Goal: Transaction & Acquisition: Purchase product/service

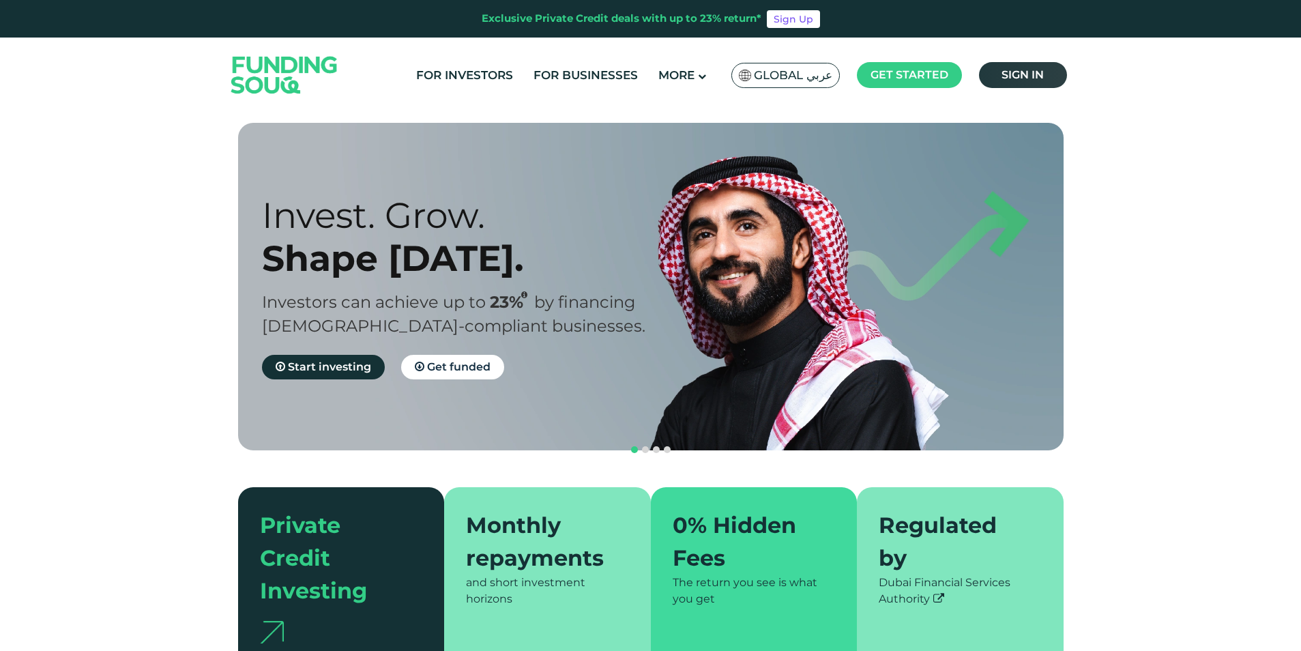
click at [1063, 71] on link "Sign in" at bounding box center [1023, 75] width 88 height 26
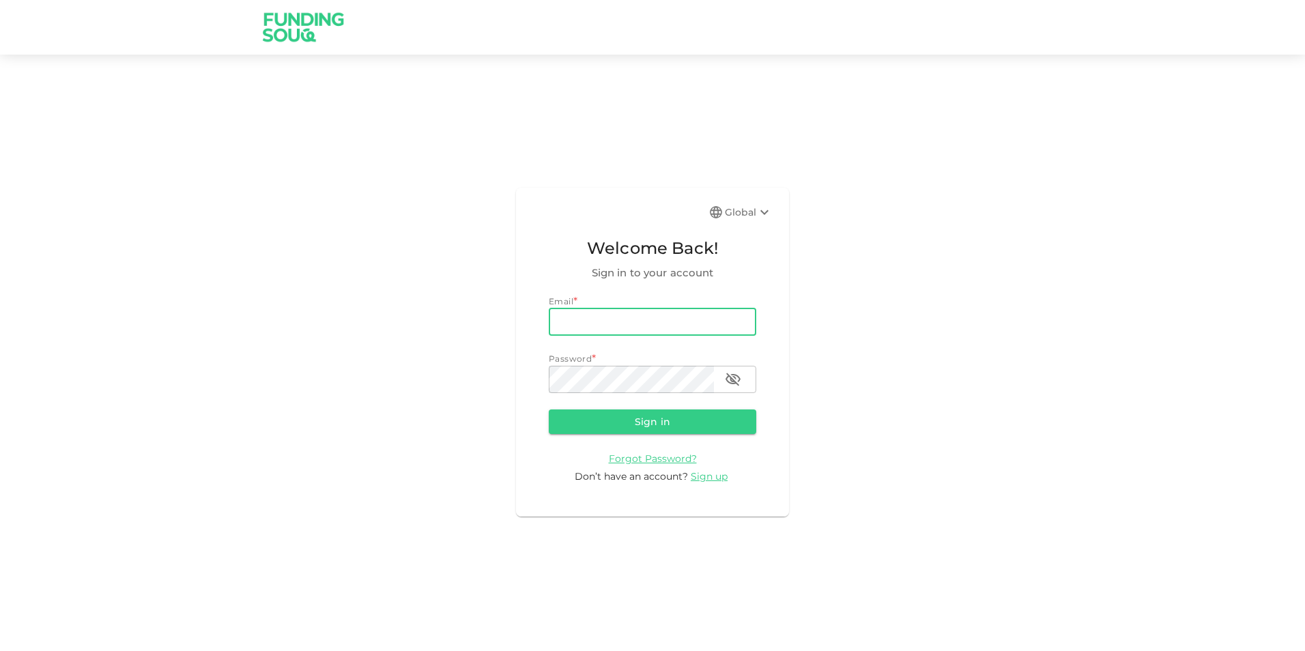
click at [682, 335] on input "email" at bounding box center [652, 321] width 207 height 27
type input "zainbashir994@outlook.com"
click at [549, 409] on button "Sign in" at bounding box center [652, 421] width 207 height 25
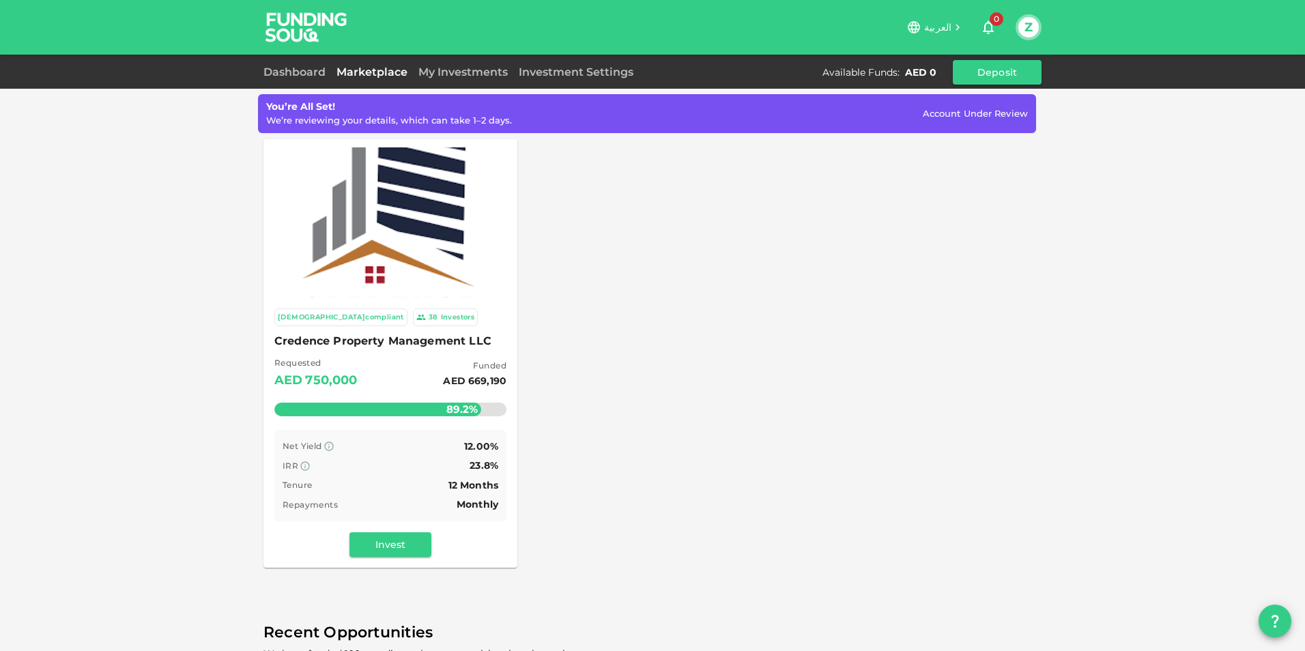
click at [940, 27] on span "العربية" at bounding box center [937, 27] width 27 height 12
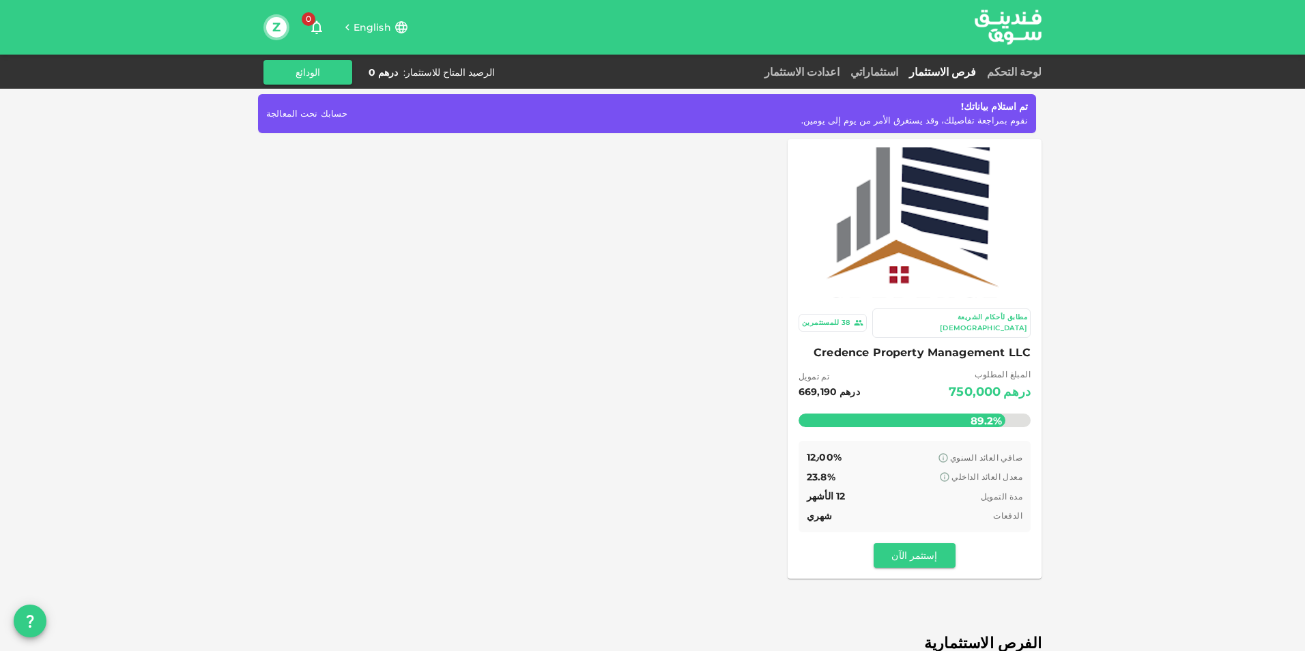
click at [312, 27] on icon "button" at bounding box center [316, 27] width 16 height 16
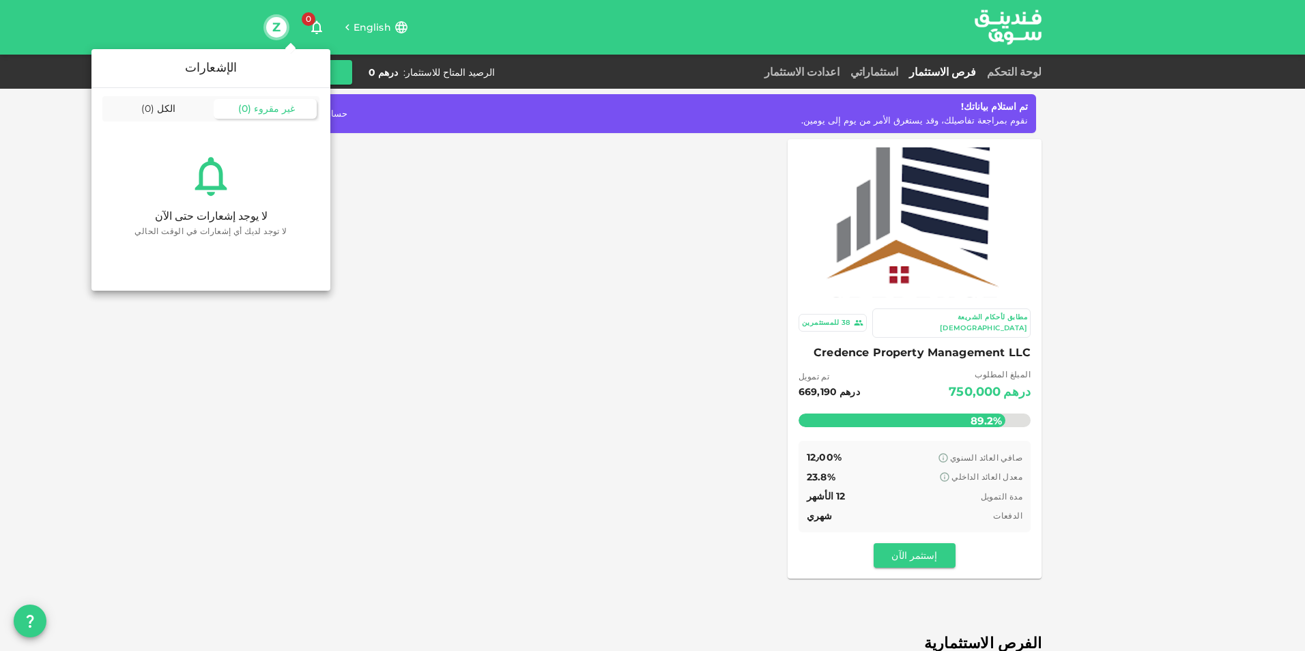
click at [45, 9] on div at bounding box center [652, 325] width 1305 height 651
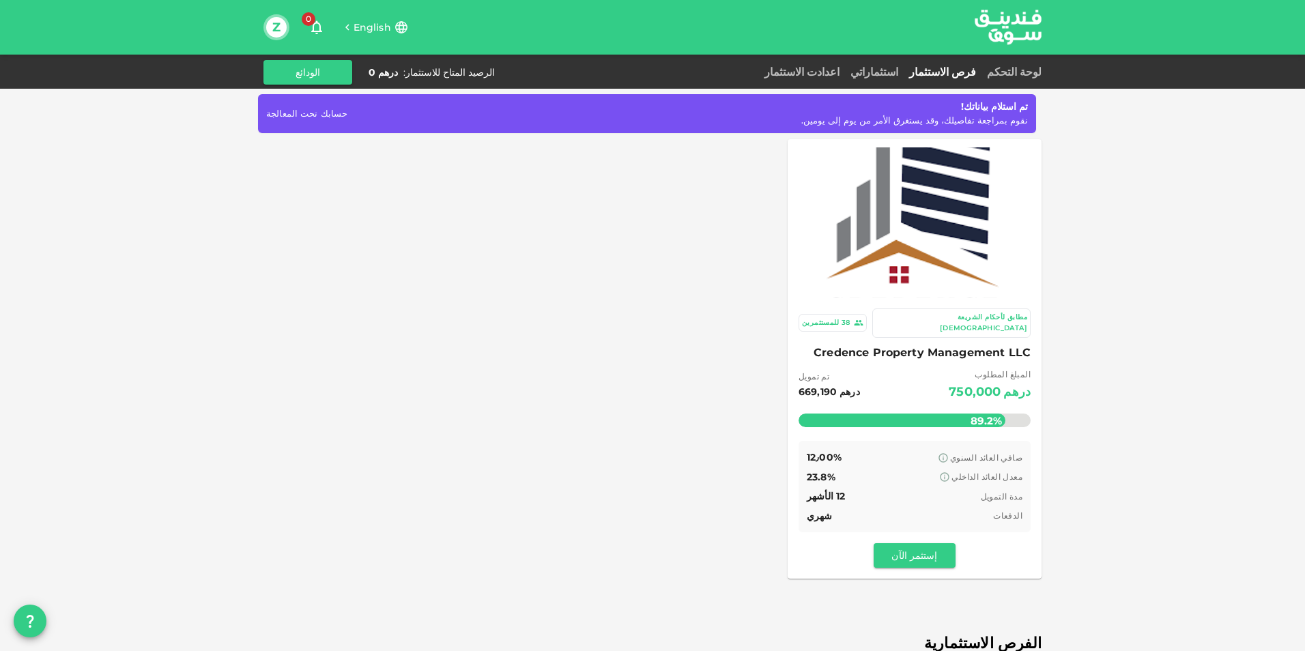
click at [276, 20] on button "Z" at bounding box center [276, 27] width 20 height 20
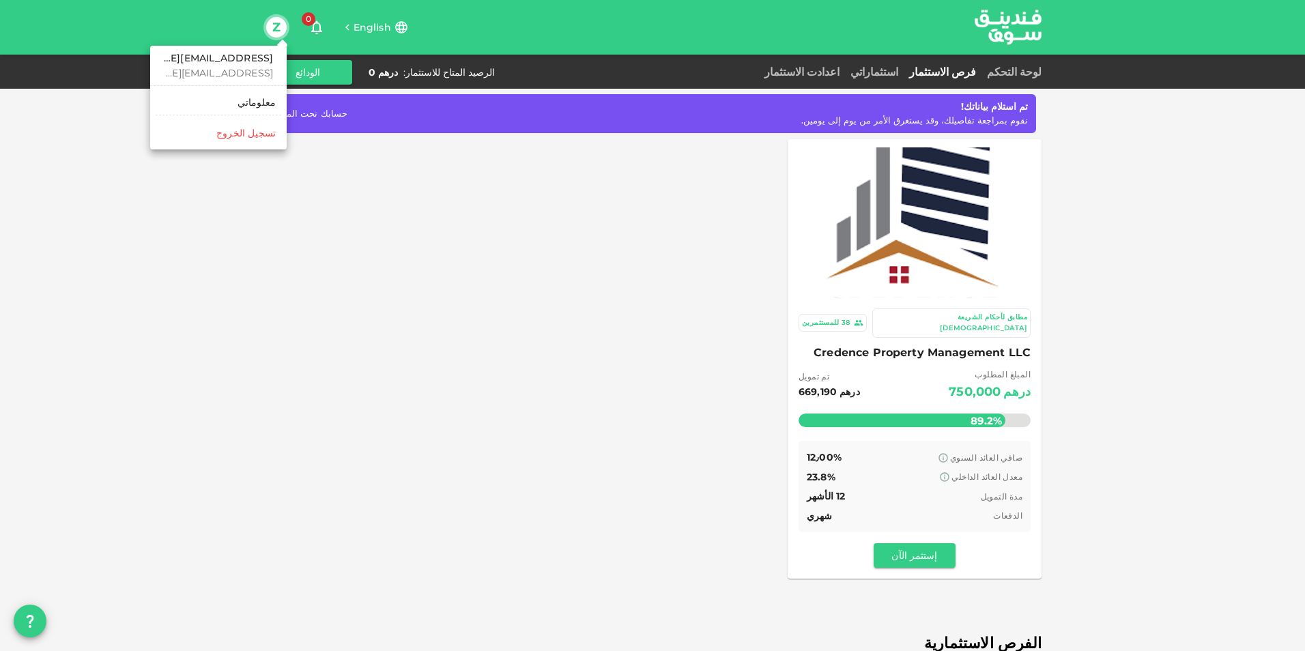
drag, startPoint x: 509, startPoint y: 70, endPoint x: 476, endPoint y: 71, distance: 32.8
click at [509, 70] on div at bounding box center [652, 325] width 1305 height 651
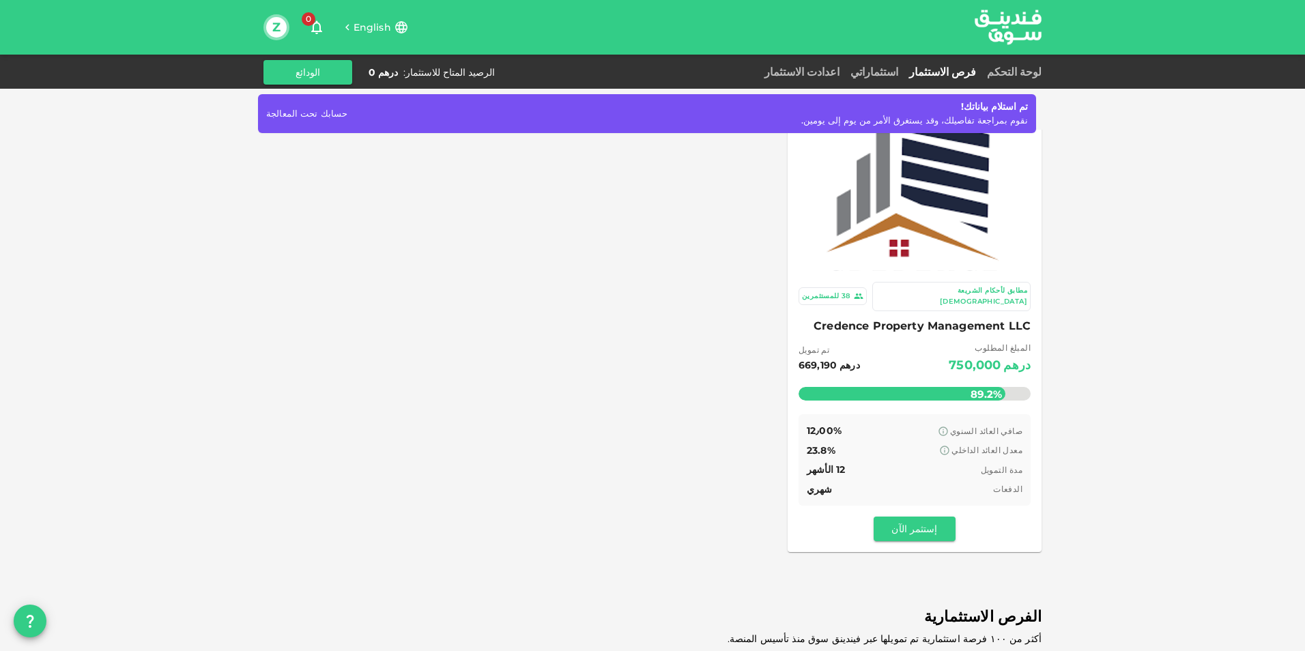
scroll to position [68, 0]
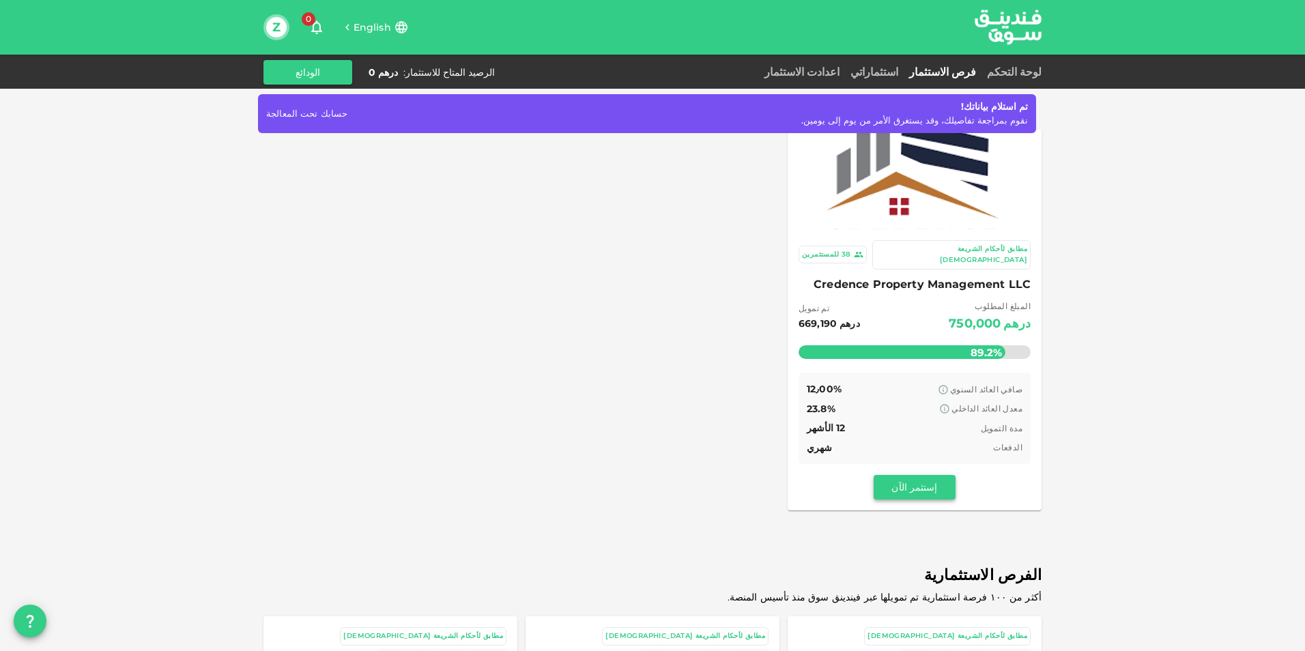
click at [910, 475] on button "إستثمر الآن" at bounding box center [915, 487] width 82 height 25
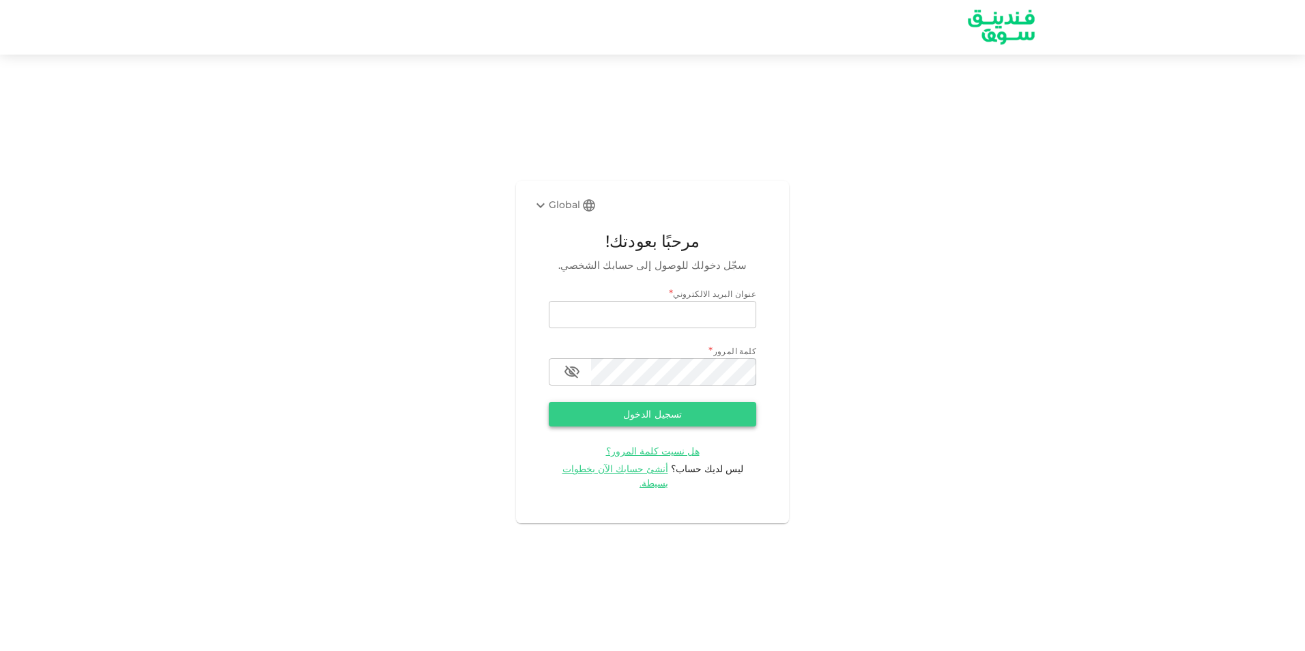
type input "[EMAIL_ADDRESS][DOMAIN_NAME]"
click at [648, 427] on button "تسجيل الدخول" at bounding box center [652, 414] width 207 height 25
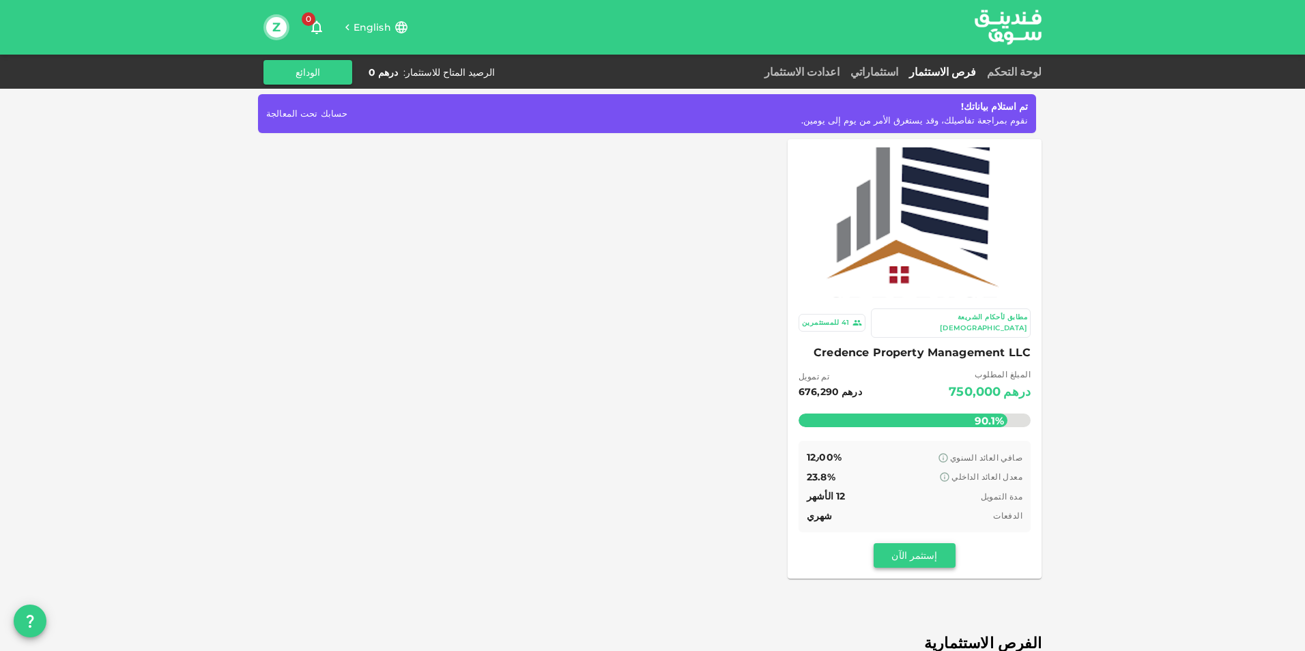
click at [934, 543] on button "إستثمر الآن" at bounding box center [915, 555] width 82 height 25
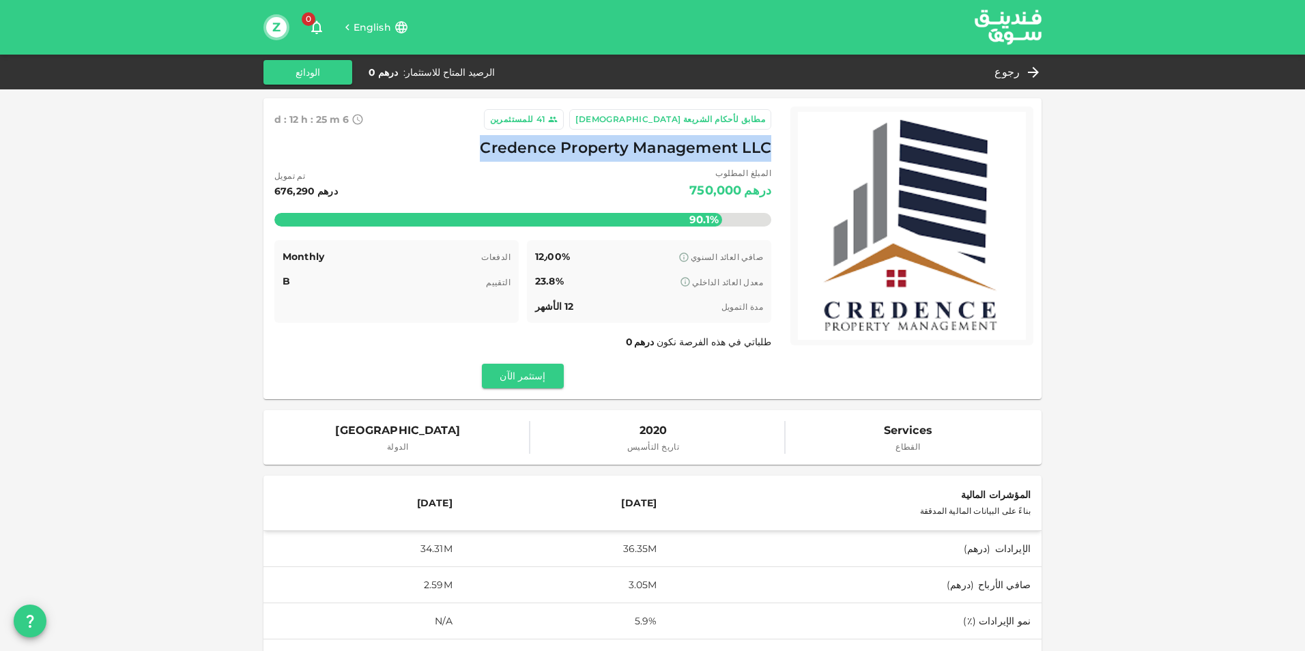
drag, startPoint x: 489, startPoint y: 147, endPoint x: 782, endPoint y: 147, distance: 292.8
click at [782, 147] on div "مطابق لأحكام الشريعة الإسلامية 41 للمستثمرين 6 d : 12 h : 25 m 42 Credence Prop…" at bounding box center [522, 248] width 519 height 301
click at [534, 119] on div "للمستثمرين" at bounding box center [512, 120] width 44 height 14
drag, startPoint x: 663, startPoint y: 115, endPoint x: 604, endPoint y: 115, distance: 59.4
click at [558, 115] on icon at bounding box center [553, 120] width 10 height 10
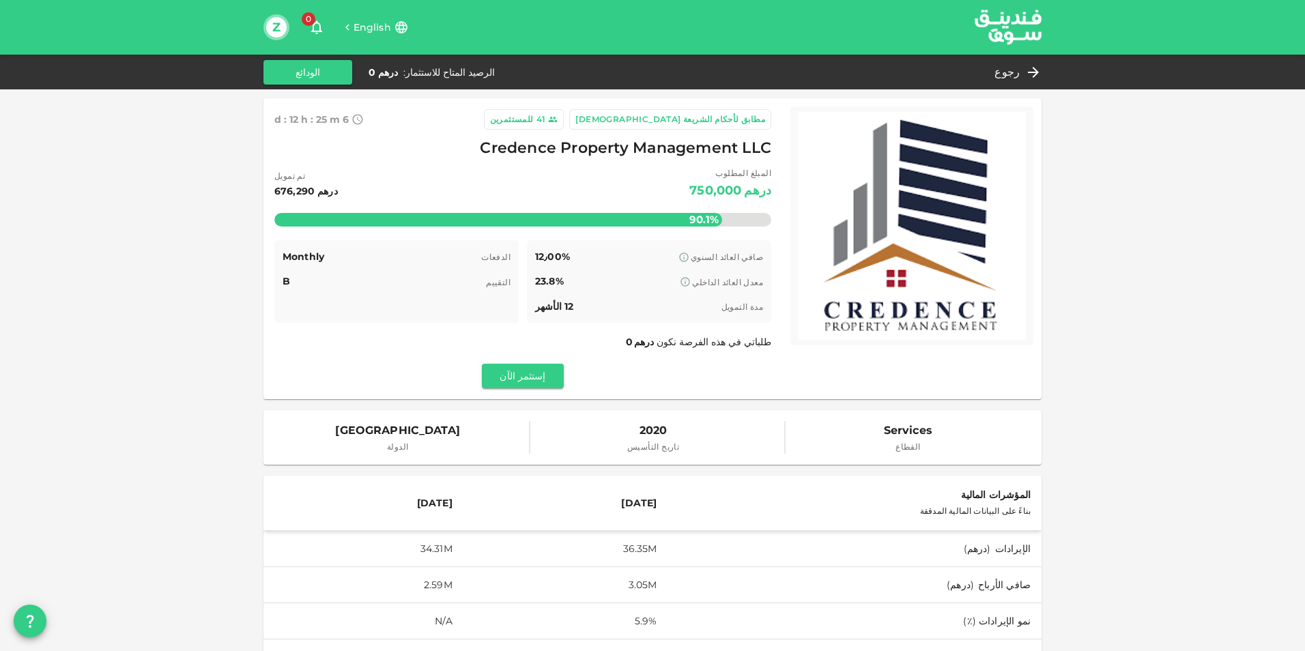
drag, startPoint x: 794, startPoint y: 106, endPoint x: 768, endPoint y: 111, distance: 26.4
click at [794, 106] on div "مطابق لأحكام الشريعة الإسلامية 41 للمستثمرين 6 d : 12 h : 25 m 38 Credence Prop…" at bounding box center [652, 248] width 778 height 301
click at [751, 115] on div "مطابق لأحكام الشريعة الإسلامية" at bounding box center [670, 120] width 190 height 14
click at [534, 125] on div "للمستثمرين" at bounding box center [512, 120] width 44 height 14
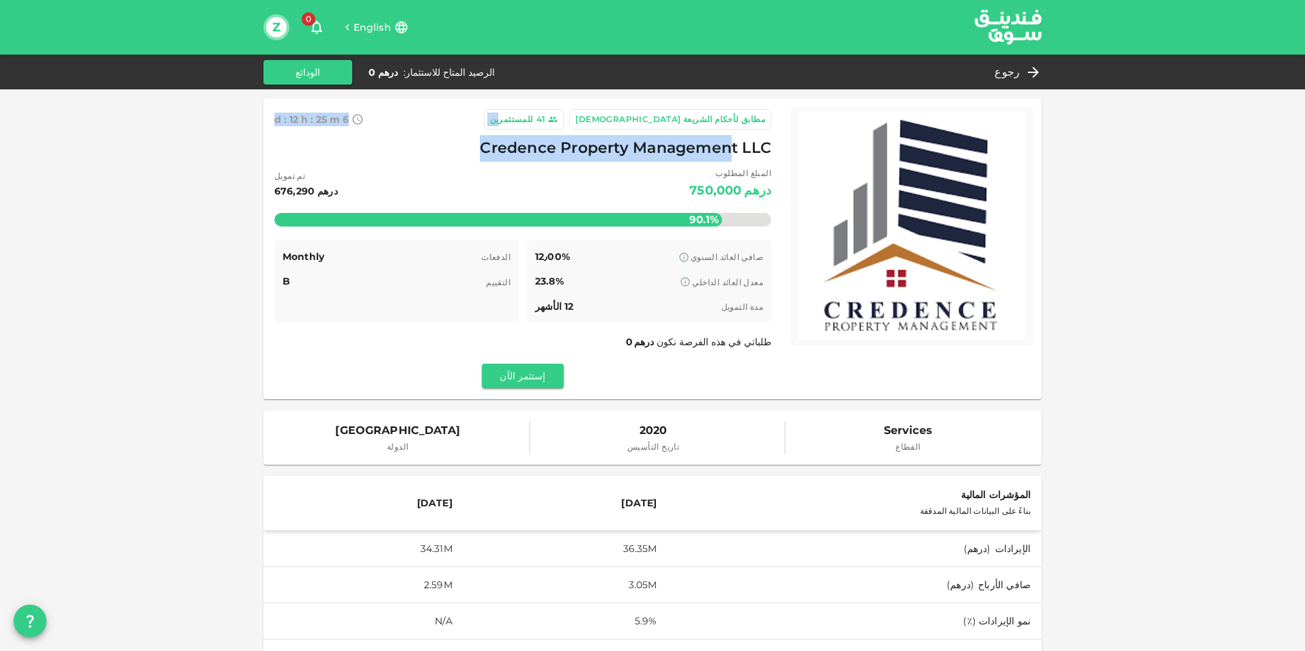
drag, startPoint x: 622, startPoint y: 117, endPoint x: 750, endPoint y: 164, distance: 136.4
click at [750, 164] on div "مطابق لأحكام الشريعة الإسلامية 41 للمستثمرين 6 d : 12 h : 25 m 37 Credence Prop…" at bounding box center [522, 248] width 497 height 279
copy div "ين 6 d : 12 h : 25 m 37 Credence Property Management LLC المبلغ المط"
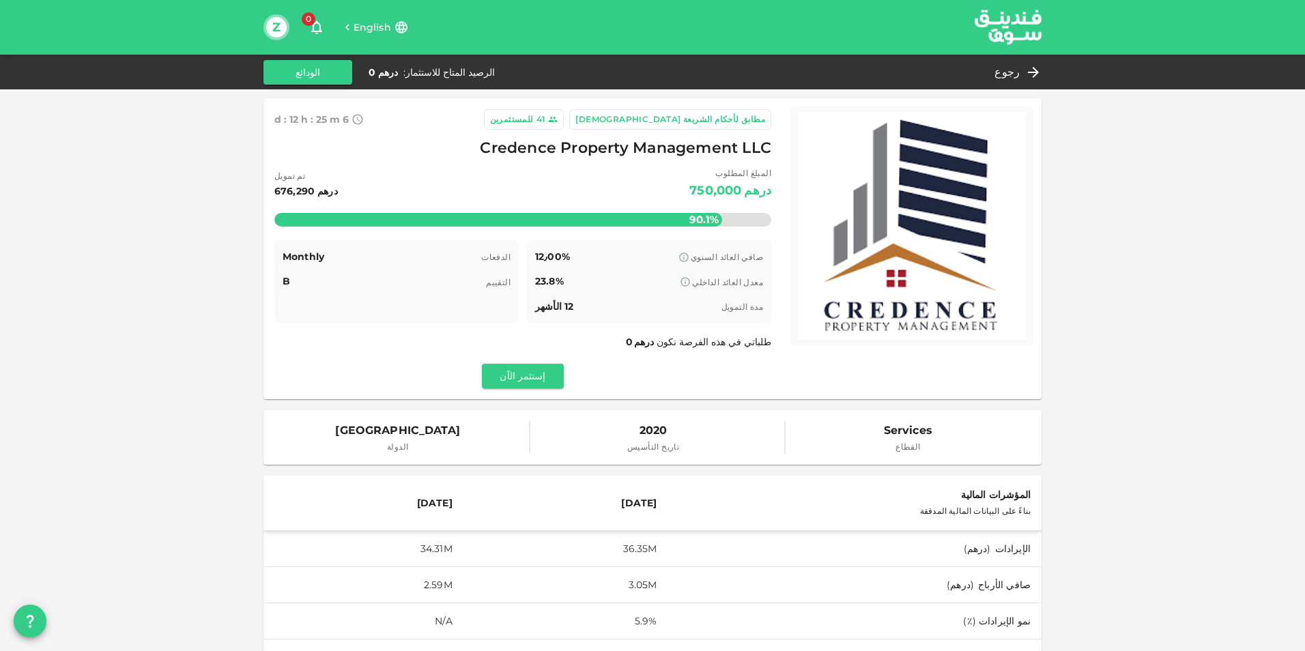
click at [586, 175] on div "المبلغ المطلوب درهم 750,000 تم تمويل درهم 676,290" at bounding box center [522, 184] width 497 height 35
drag, startPoint x: 488, startPoint y: 150, endPoint x: 781, endPoint y: 148, distance: 293.5
click at [781, 148] on div "مطابق لأحكام الشريعة الإسلامية 41 للمستثمرين 6 d : 12 h : 25 m 26 Credence Prop…" at bounding box center [522, 248] width 519 height 301
copy span "Credence Property Management LLC"
click at [316, 25] on icon "button" at bounding box center [316, 27] width 16 height 16
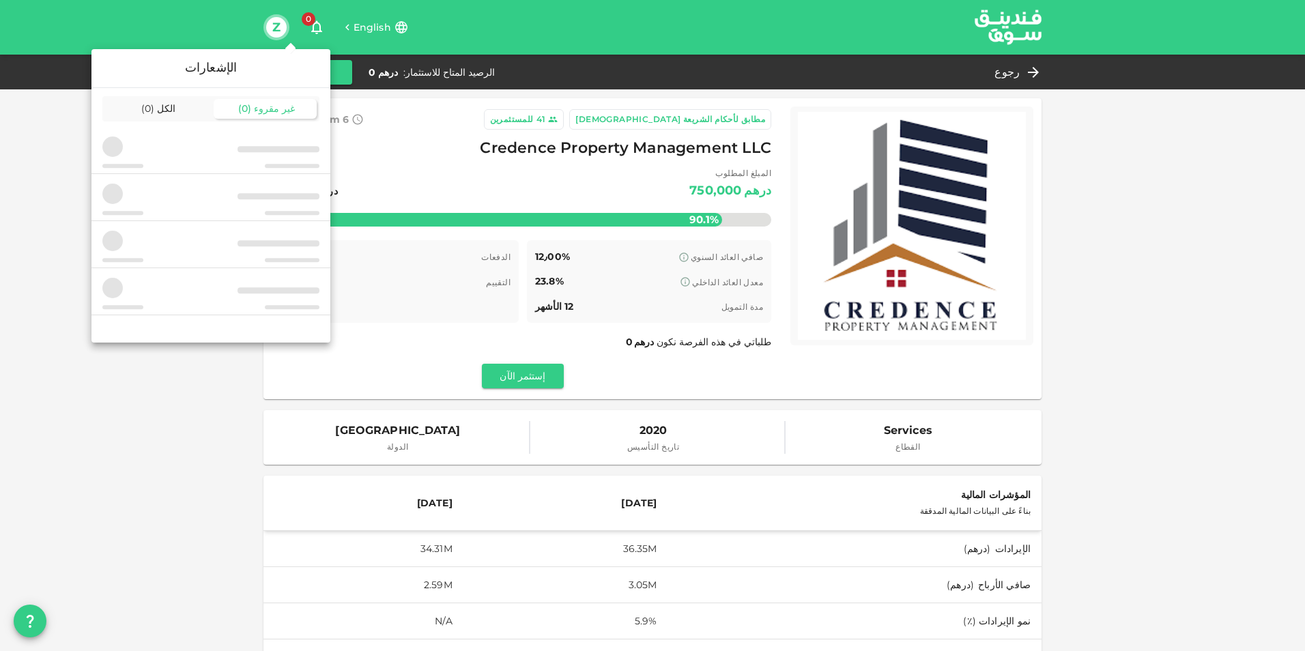
click at [316, 25] on div at bounding box center [652, 325] width 1305 height 651
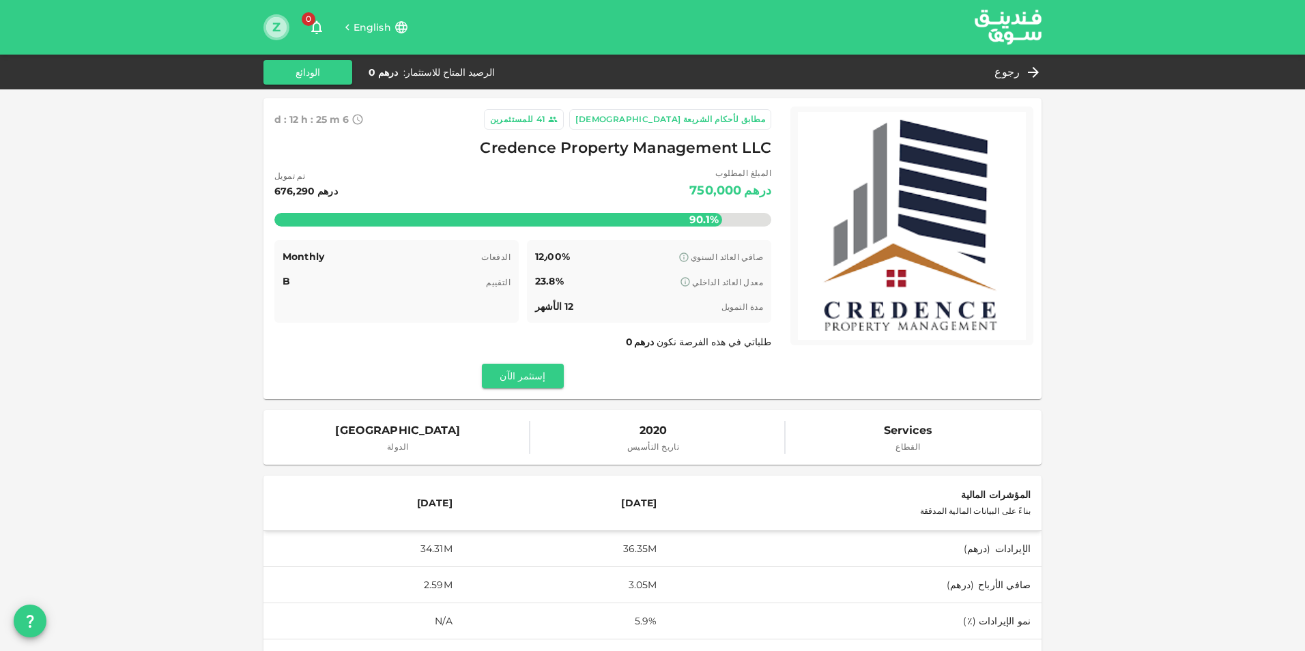
click at [276, 31] on button "Z" at bounding box center [276, 27] width 20 height 20
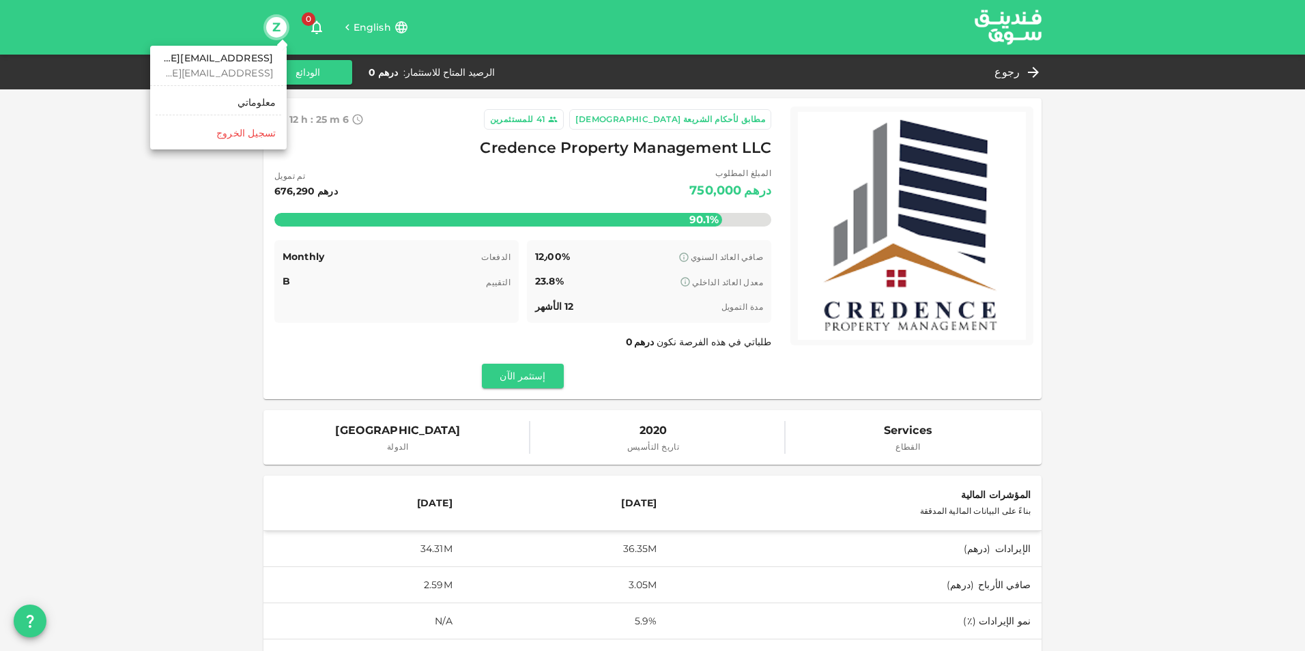
click at [276, 31] on div at bounding box center [652, 325] width 1305 height 651
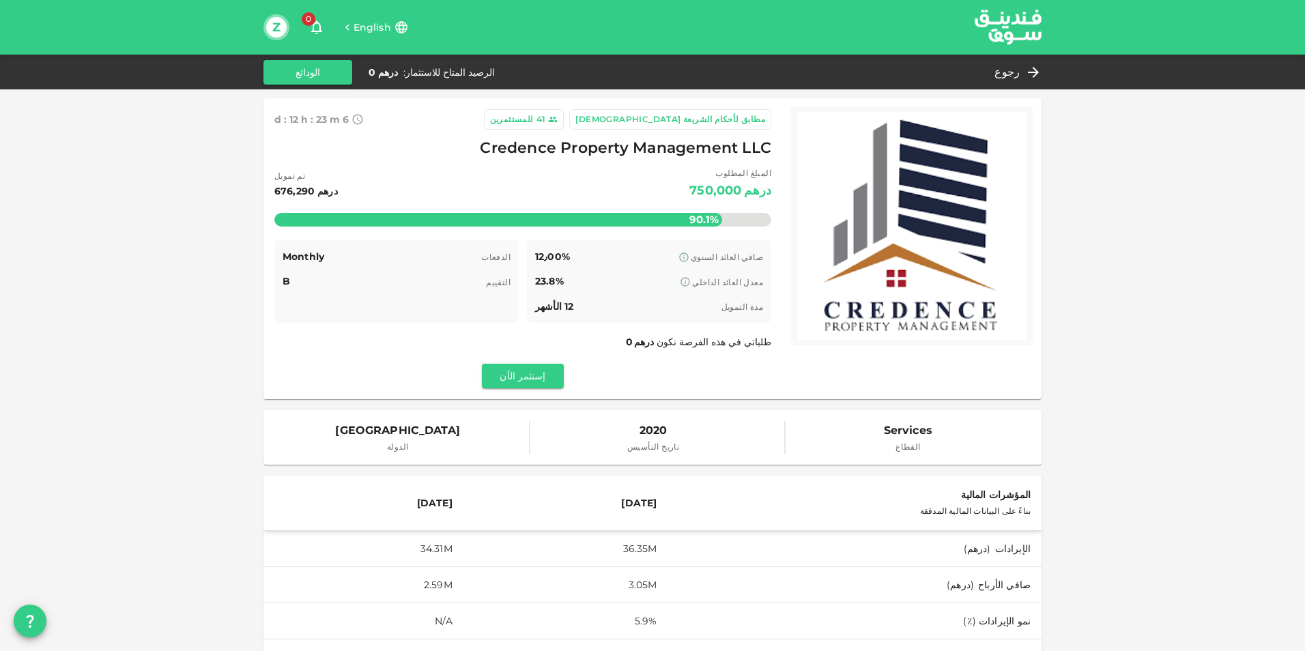
click at [651, 453] on span "تاريخ التأسيس" at bounding box center [653, 447] width 52 height 14
click at [310, 72] on button "الودائع" at bounding box center [307, 72] width 89 height 25
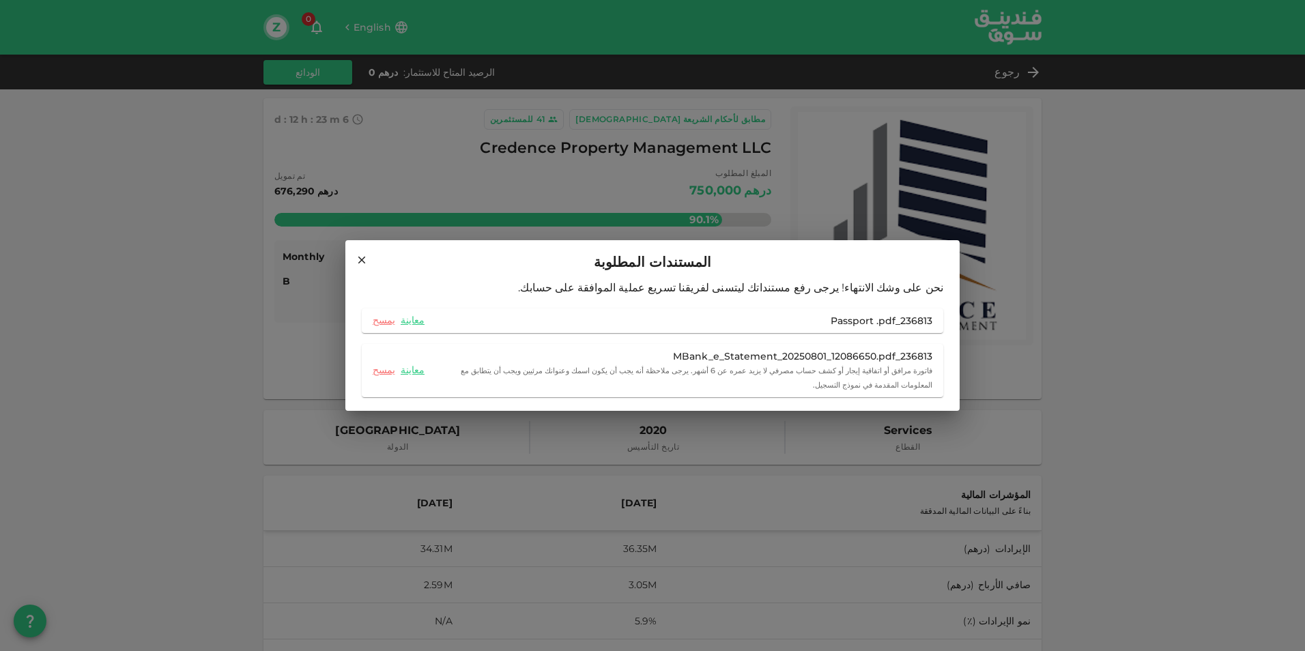
click at [358, 266] on icon at bounding box center [362, 260] width 12 height 12
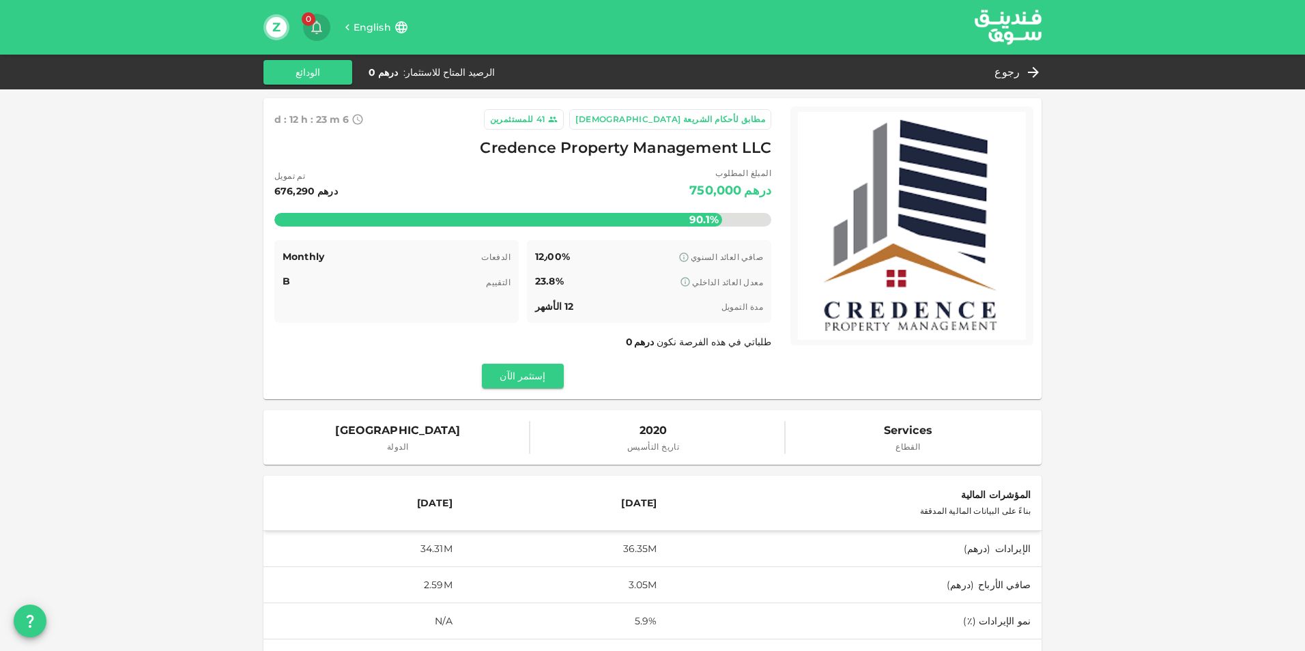
click at [306, 16] on span "0" at bounding box center [309, 19] width 14 height 14
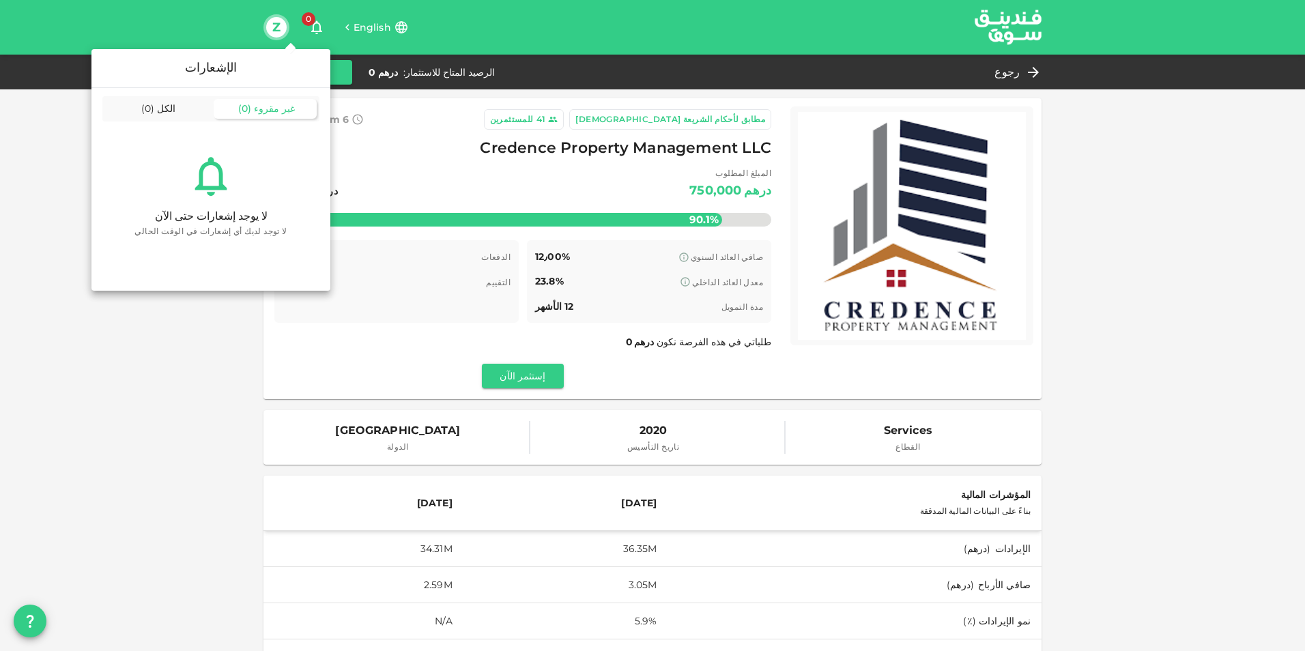
click at [438, 27] on div at bounding box center [652, 325] width 1305 height 651
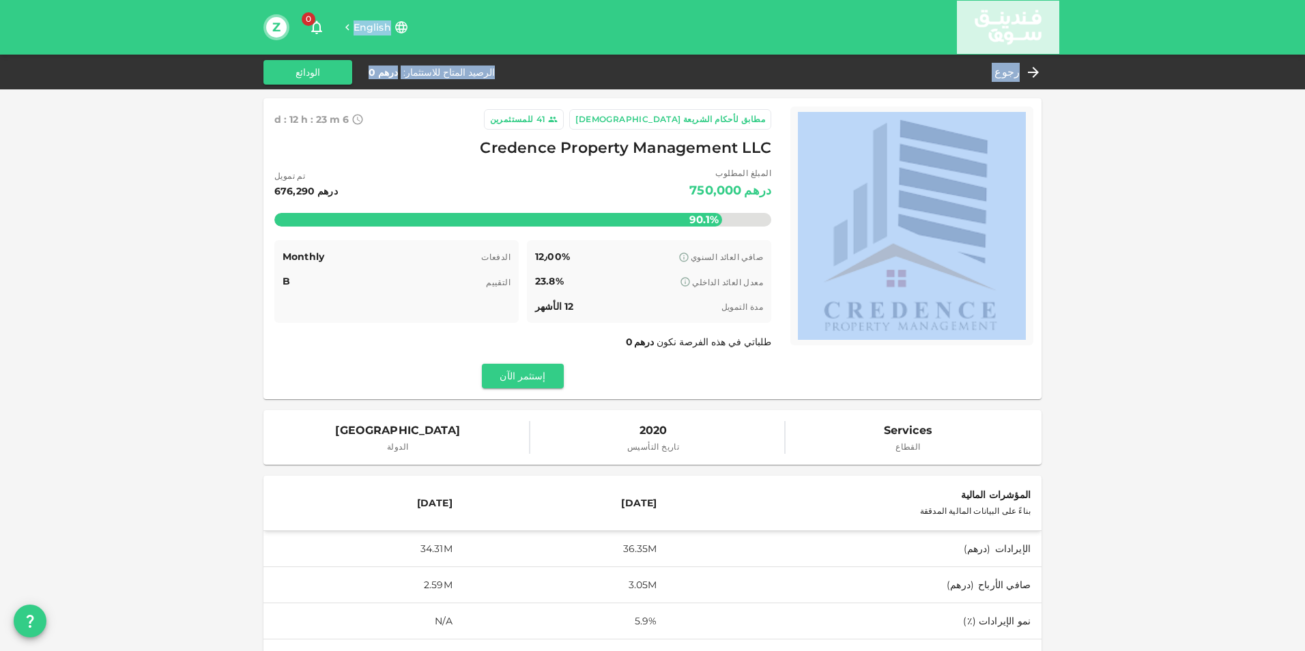
drag, startPoint x: 1065, startPoint y: 8, endPoint x: 1210, endPoint y: -1, distance: 145.6
click at [1210, 0] on html "English 0 Z رجوع الرصيد المتاح للاستثمار : درهم 0 الودائع مطابق لأحكام الشريعة …" at bounding box center [652, 325] width 1305 height 651
drag, startPoint x: 1210, startPoint y: -1, endPoint x: 1163, endPoint y: 18, distance: 50.6
click at [1163, 18] on div "English 0 Z" at bounding box center [652, 27] width 1305 height 55
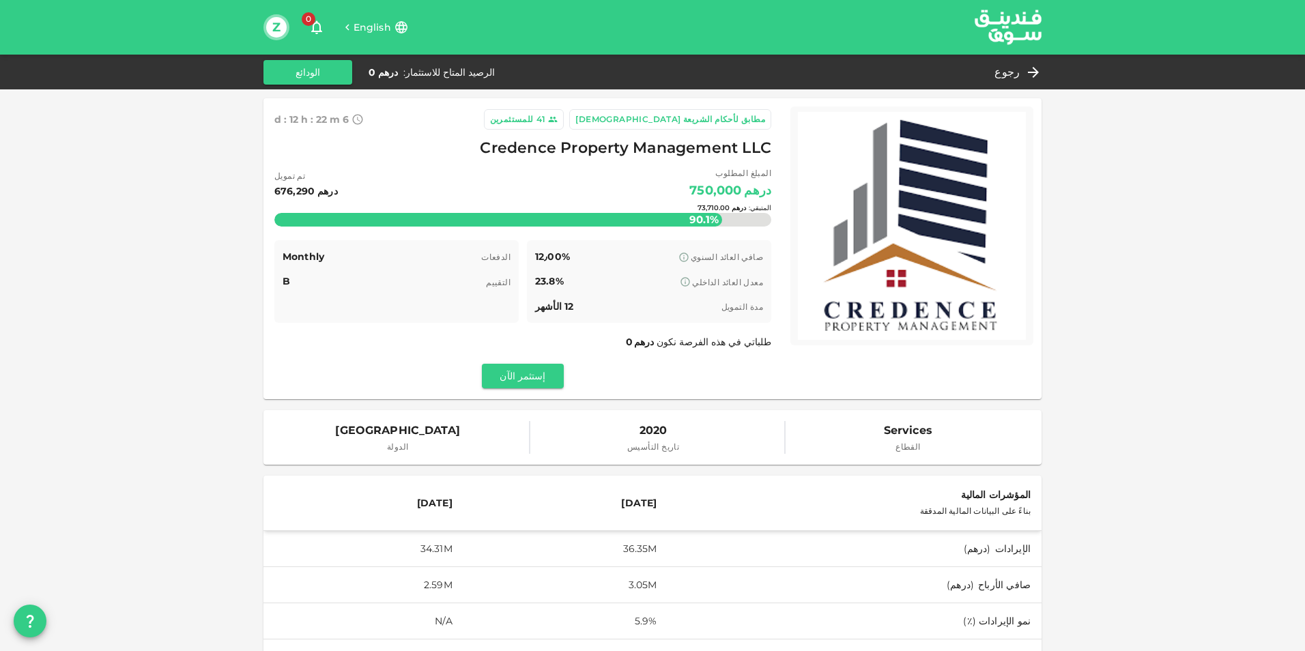
click at [732, 199] on div "المتبقي : درهم 73,710.00" at bounding box center [522, 207] width 497 height 54
click at [702, 213] on div "المتبقي : درهم 73,710.00" at bounding box center [522, 207] width 497 height 54
click at [528, 380] on button "إستثمر الآن" at bounding box center [523, 376] width 82 height 25
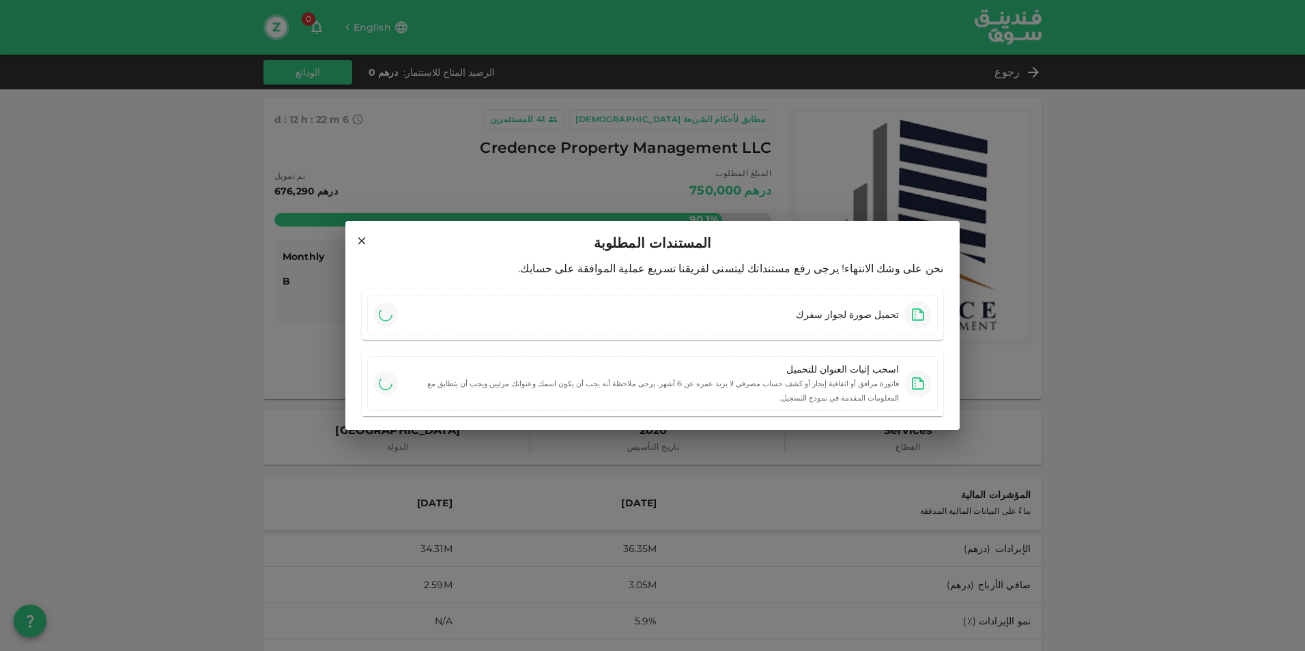
click at [1254, 212] on div "المستندات المطلوبة نحن على وشك الانتهاء! يرجى رفع مستنداتك ليتسنى لفريقنا تسريع…" at bounding box center [652, 325] width 1305 height 651
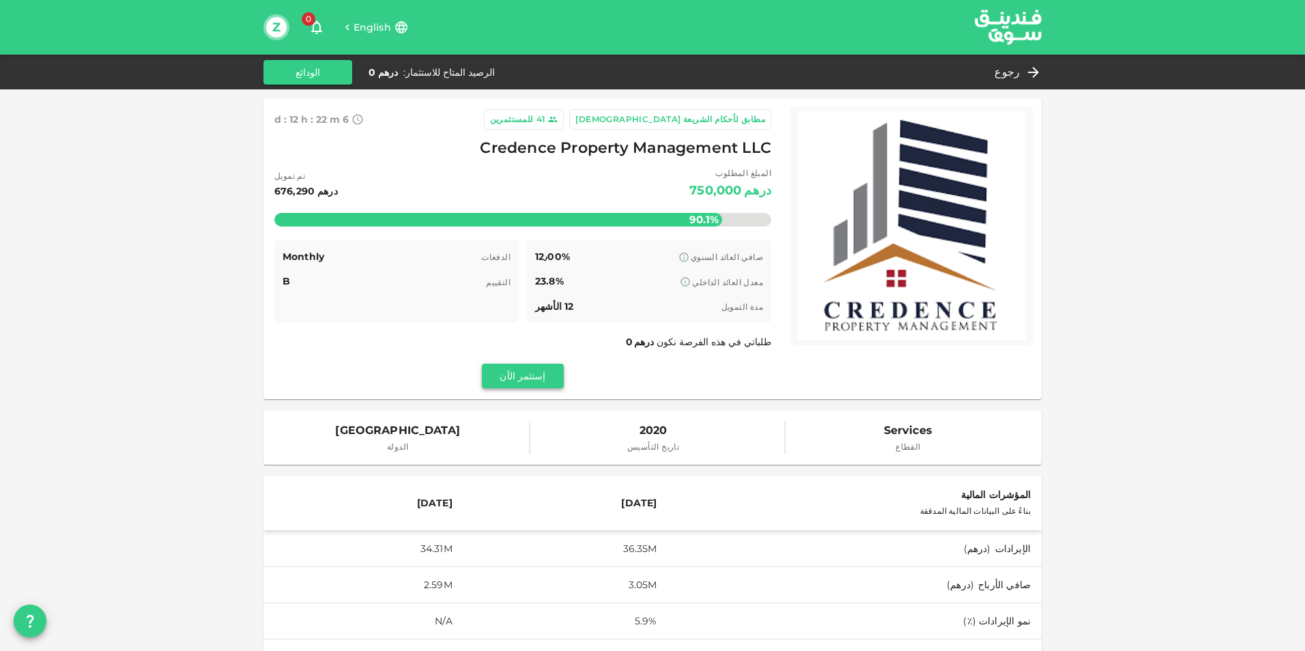
click at [519, 371] on button "إستثمر الآن" at bounding box center [523, 376] width 82 height 25
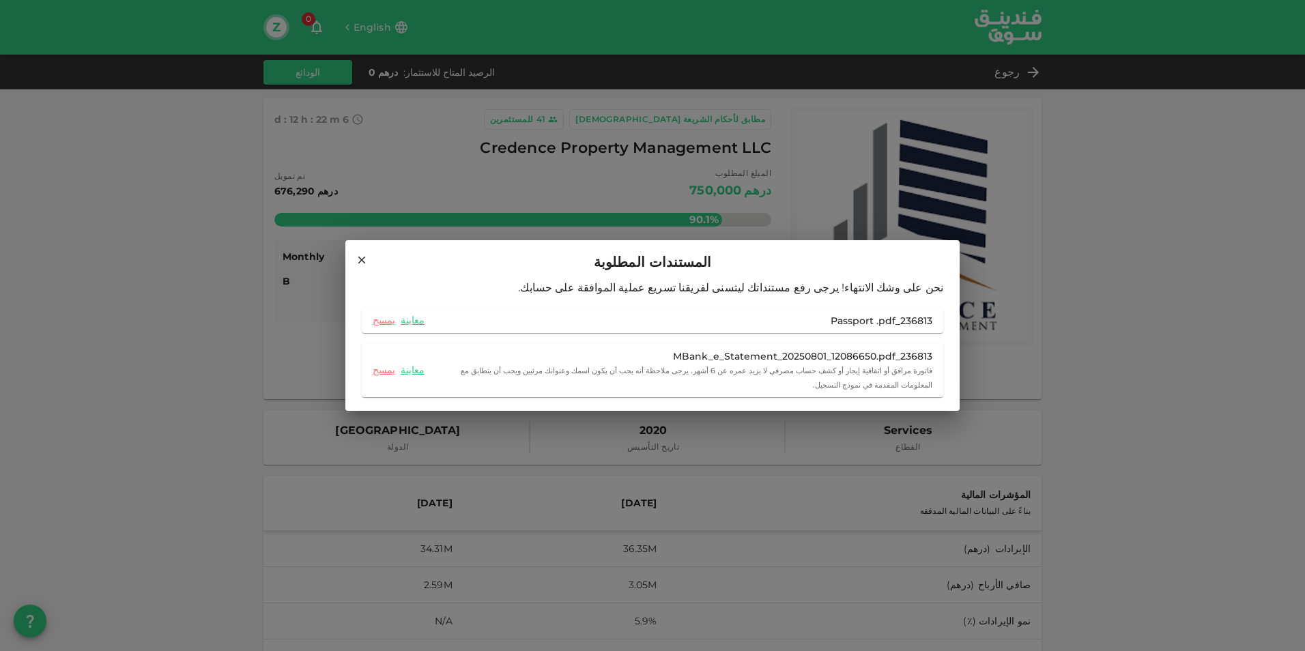
click at [1198, 259] on div "المستندات المطلوبة نحن على وشك الانتهاء! يرجى رفع مستنداتك ليتسنى لفريقنا تسريع…" at bounding box center [652, 325] width 1305 height 651
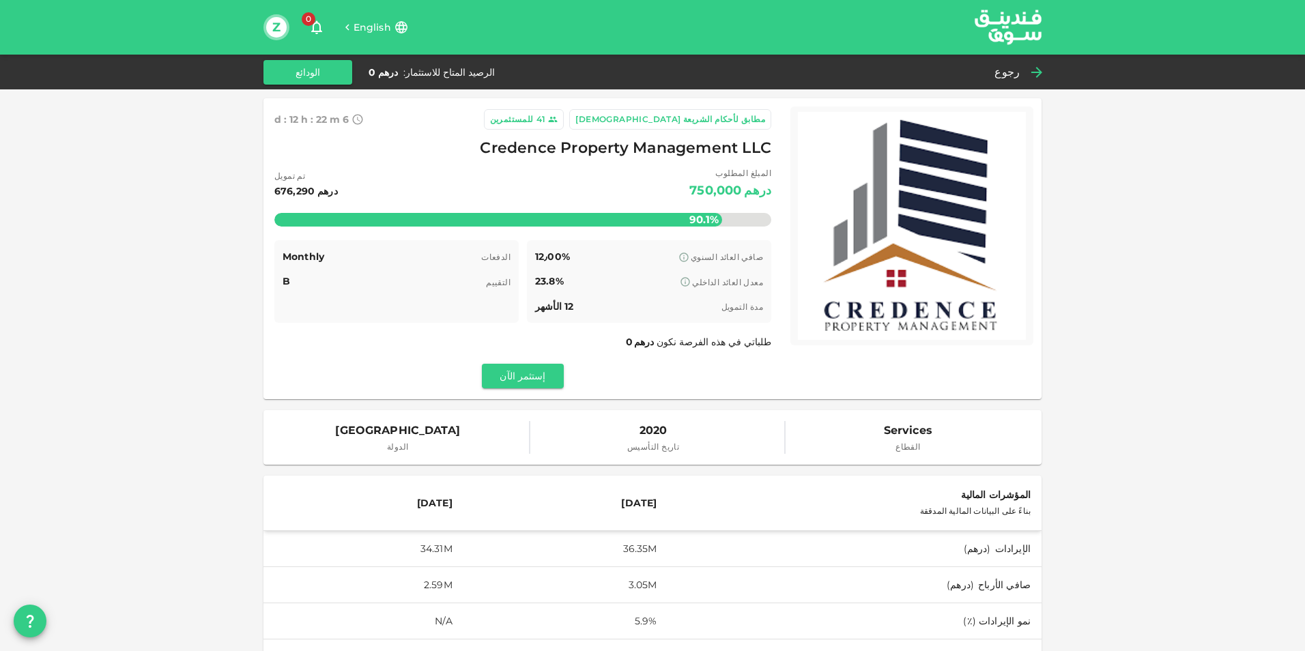
click at [1024, 72] on div "رجوع" at bounding box center [1015, 72] width 53 height 19
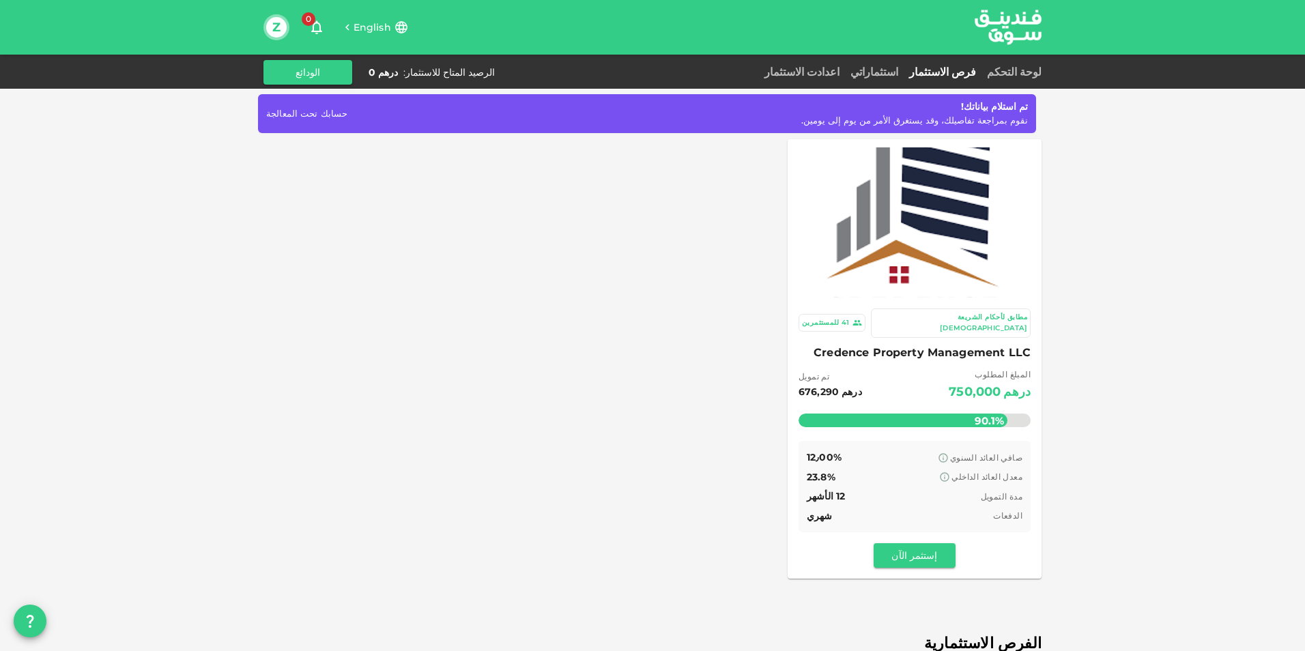
click at [1021, 25] on img at bounding box center [1008, 27] width 102 height 53
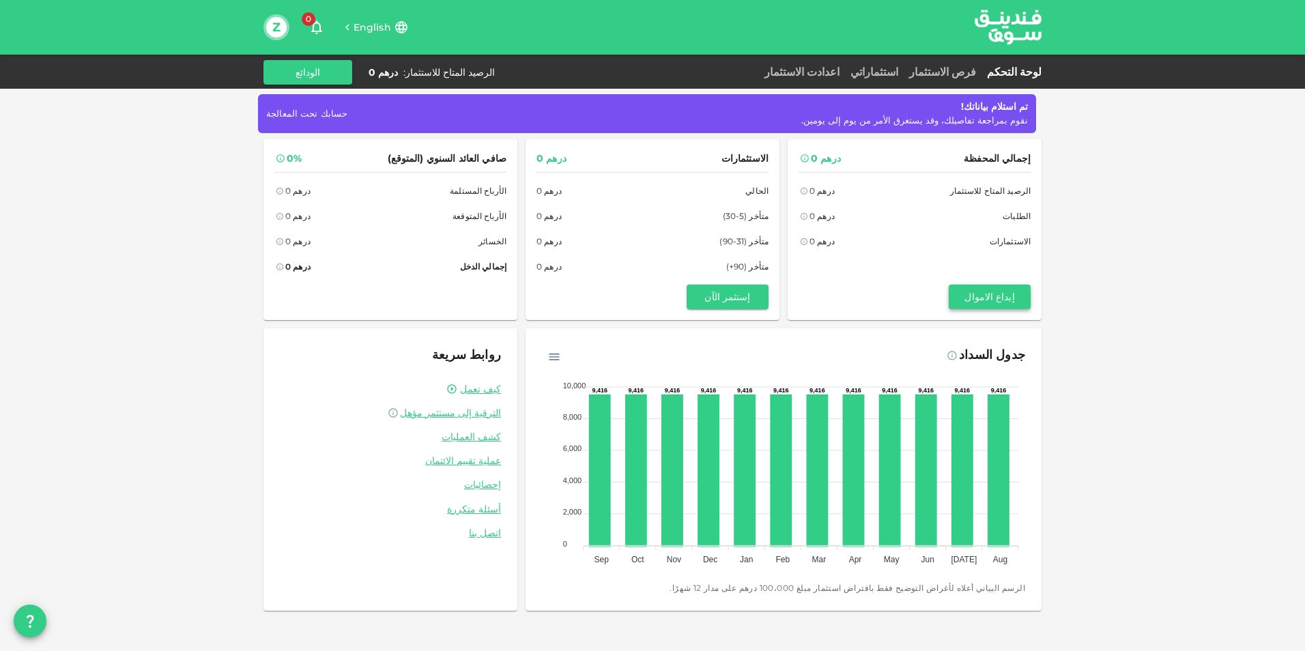
click at [990, 301] on button "إيداع الاموال" at bounding box center [990, 297] width 82 height 25
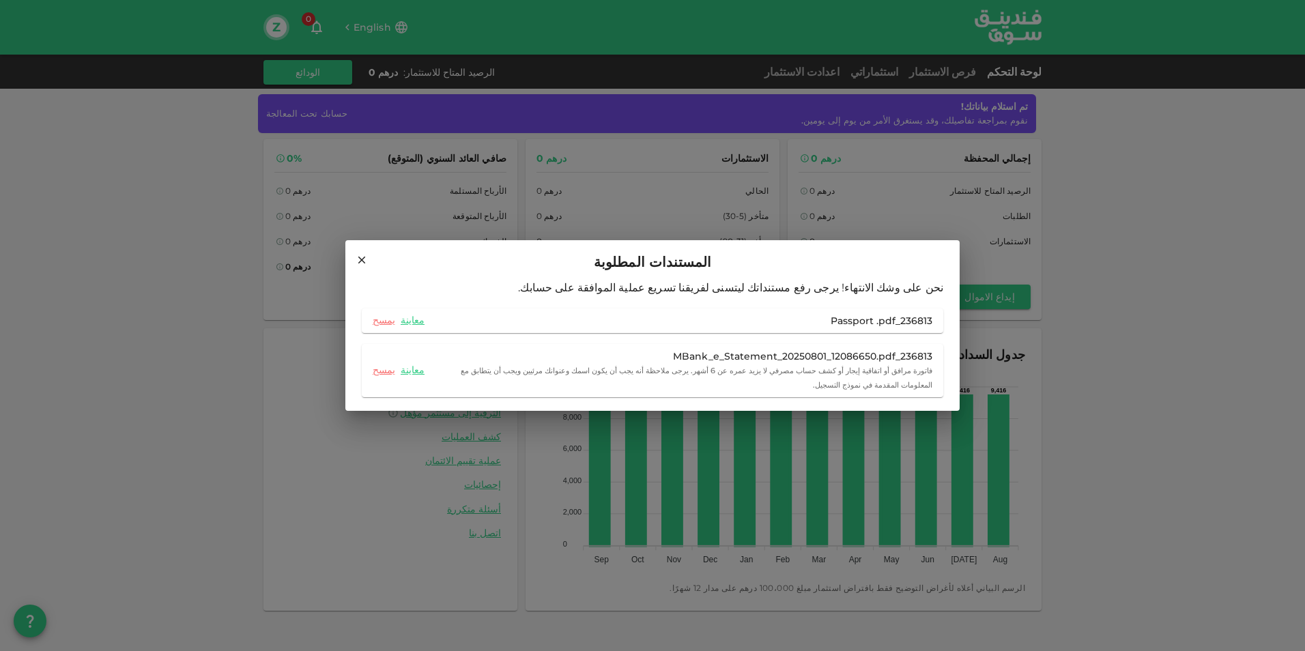
click at [1191, 248] on div "المستندات المطلوبة نحن على وشك الانتهاء! يرجى رفع مستنداتك ليتسنى لفريقنا تسريع…" at bounding box center [652, 325] width 1305 height 651
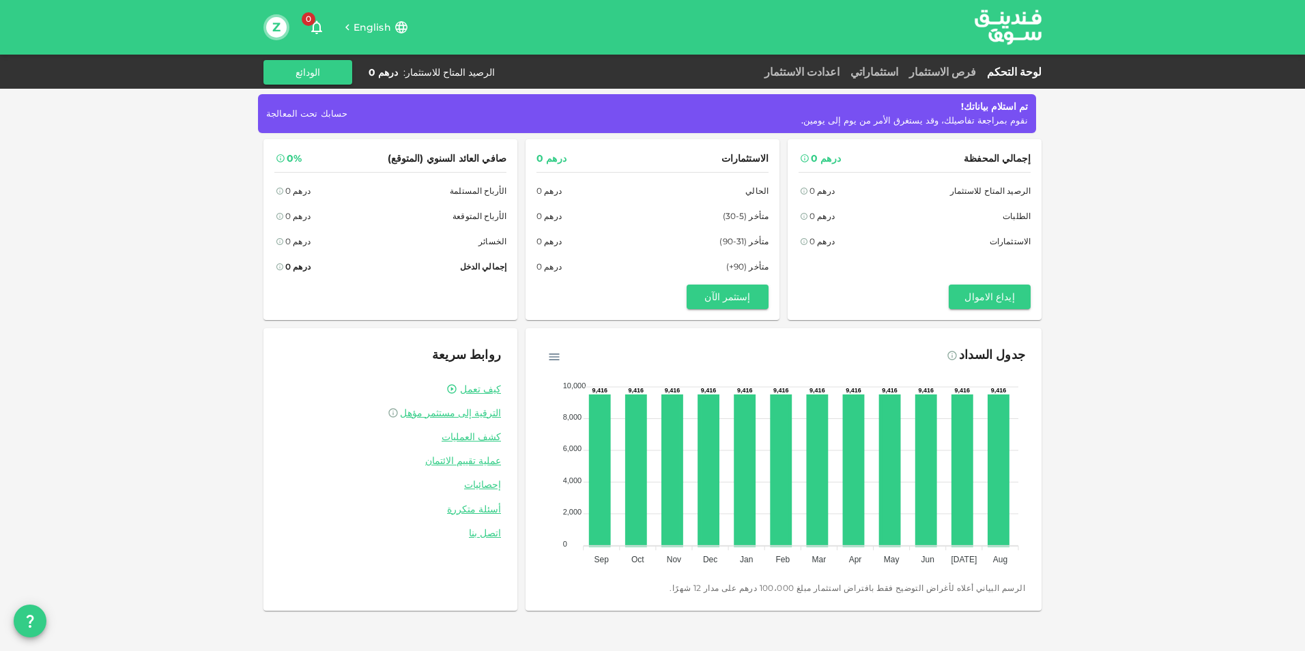
click at [276, 26] on button "Z" at bounding box center [276, 27] width 20 height 20
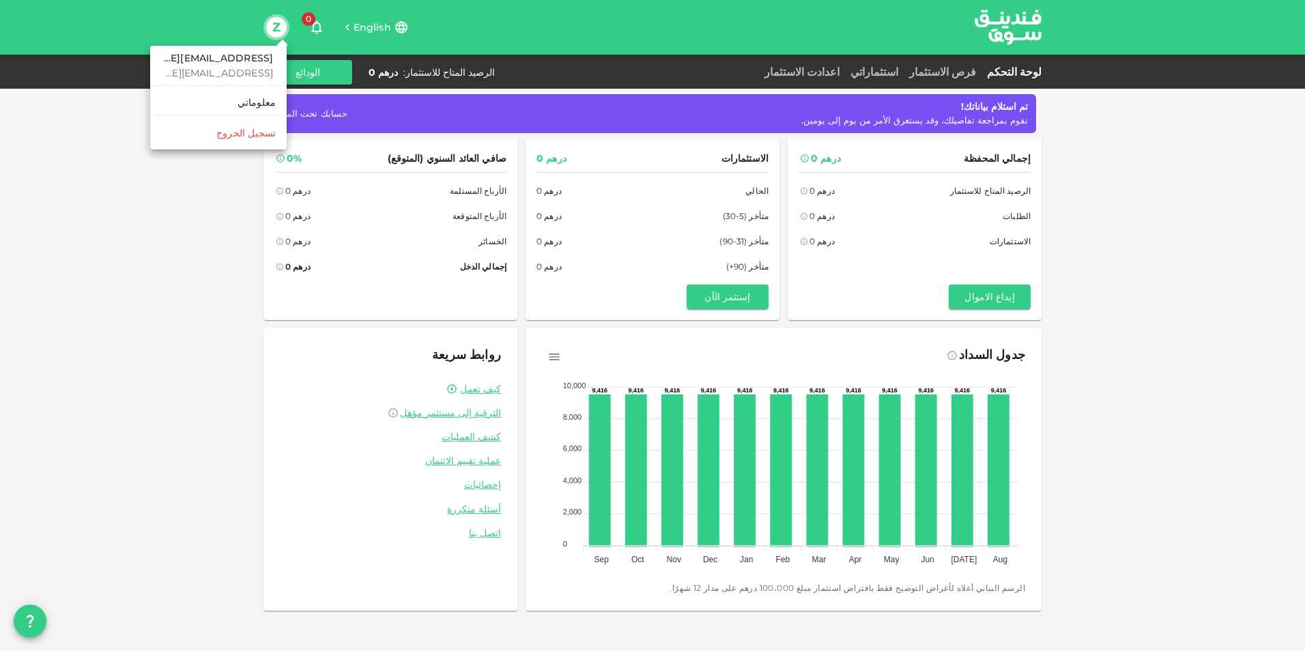
click at [210, 92] on link "معلوماتي" at bounding box center [219, 102] width 126 height 22
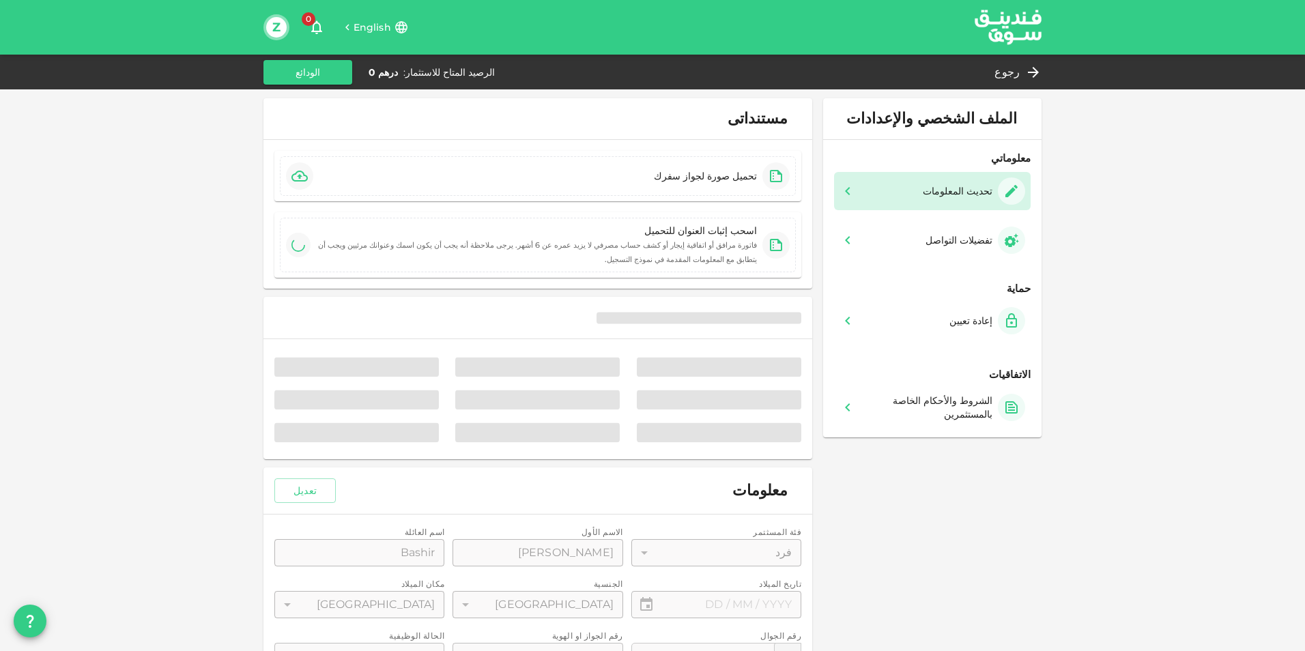
type input "⁦⁨[DATE]⁩⁩"
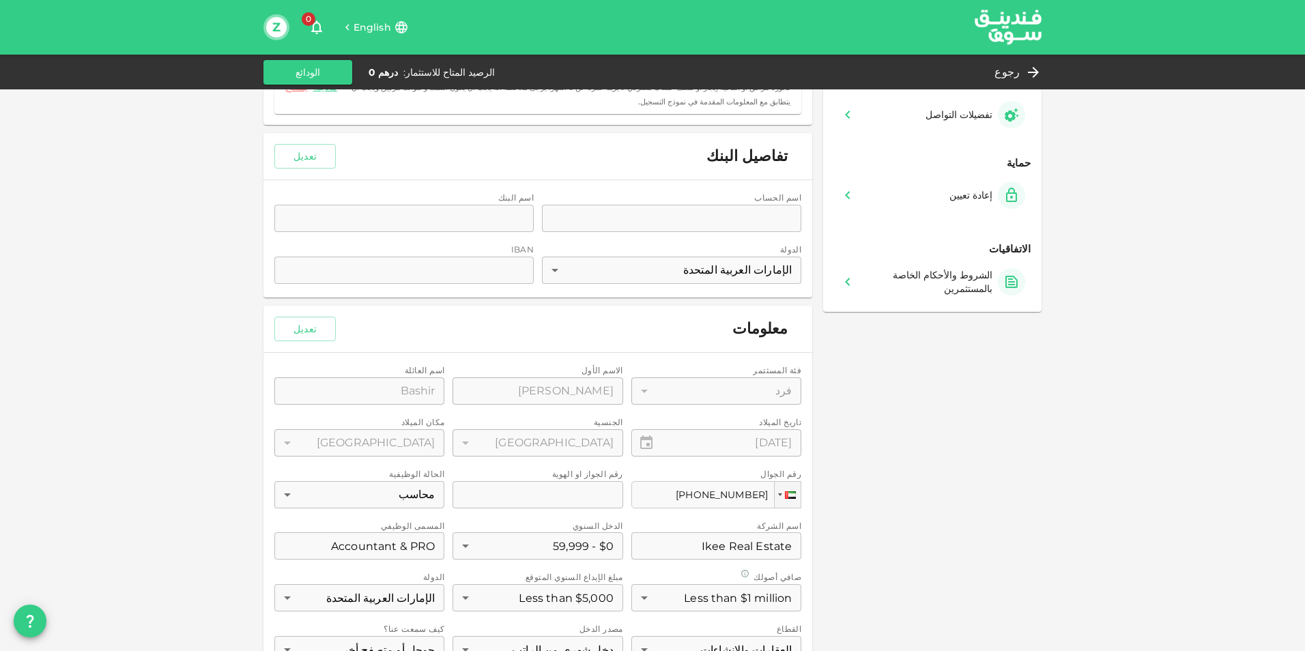
scroll to position [136, 0]
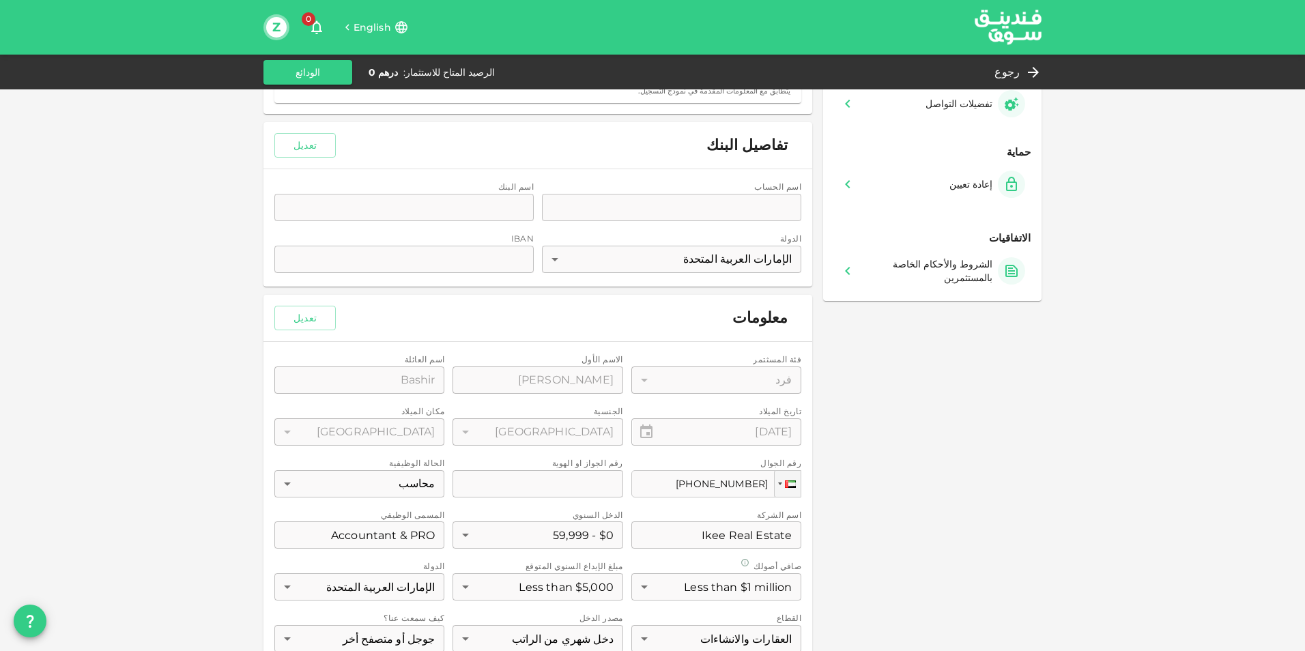
click at [725, 204] on div "اسم الحساب accountName accountName اسم البنك bankName bankName الدولة الإمارات …" at bounding box center [537, 227] width 549 height 117
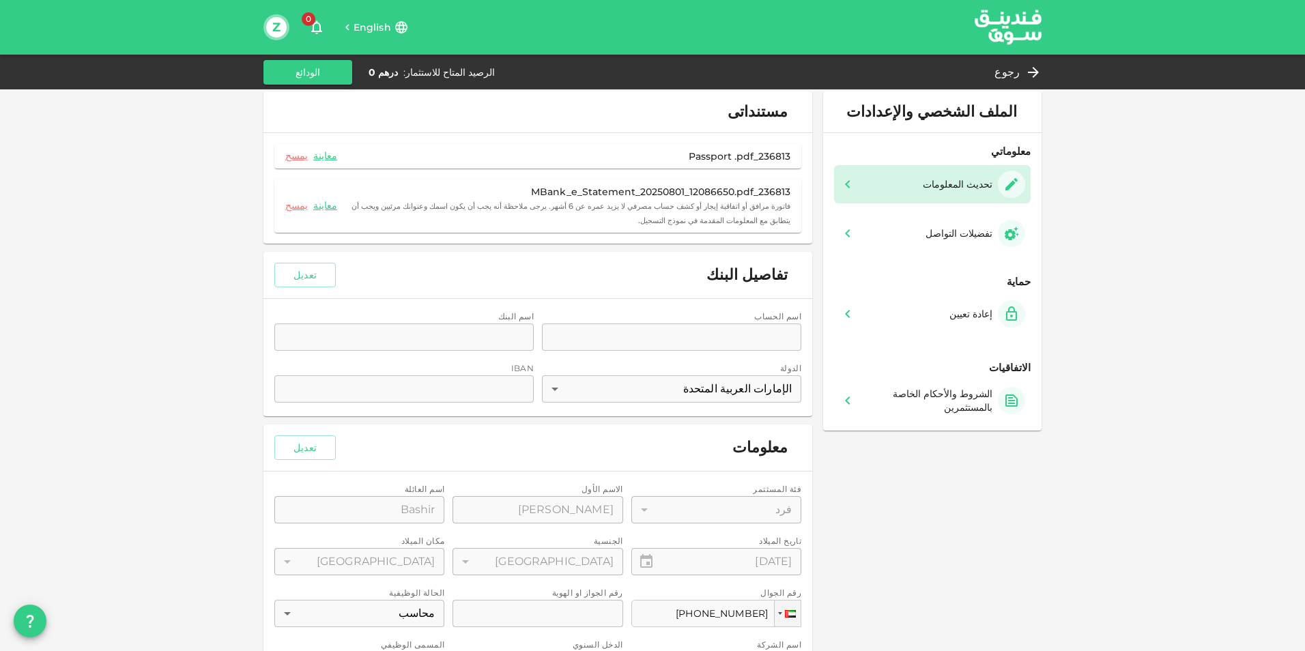
scroll to position [0, 0]
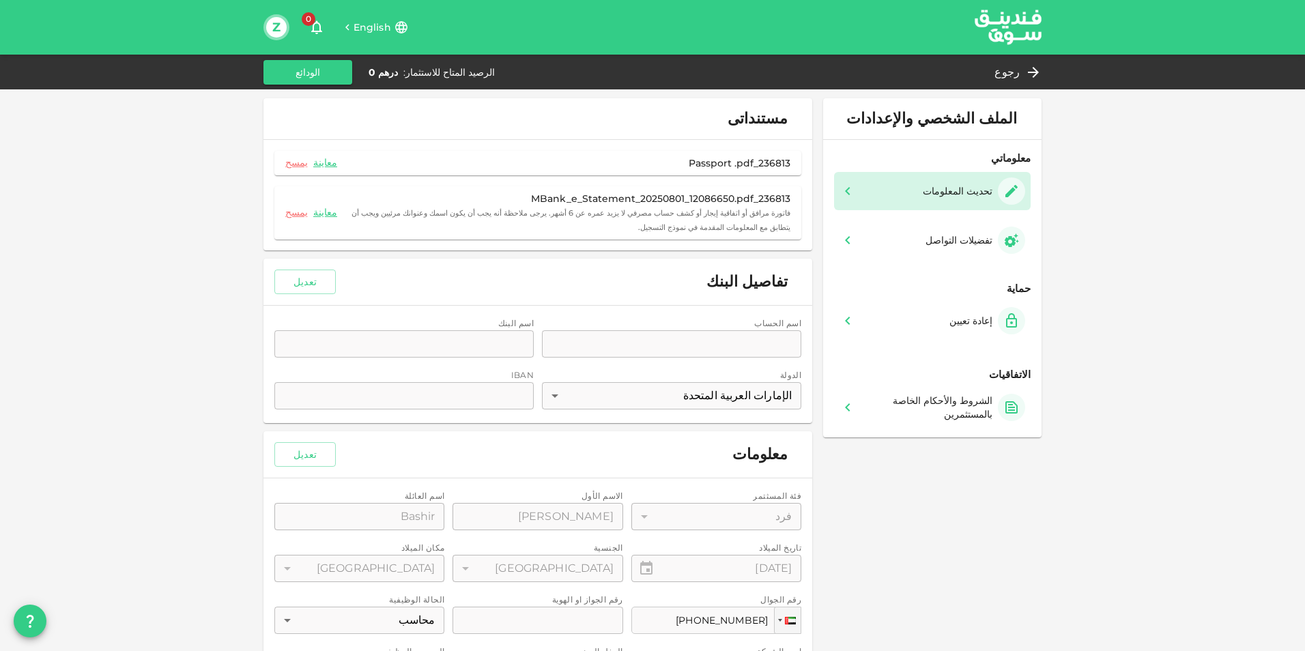
click at [281, 31] on button "Z" at bounding box center [276, 27] width 20 height 20
